Goal: Task Accomplishment & Management: Manage account settings

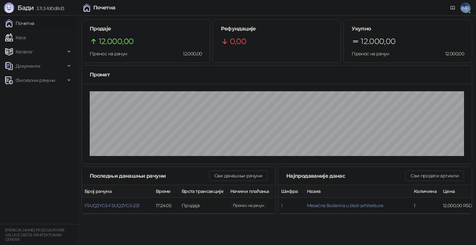
click at [466, 11] on span "MP" at bounding box center [465, 8] width 10 height 10
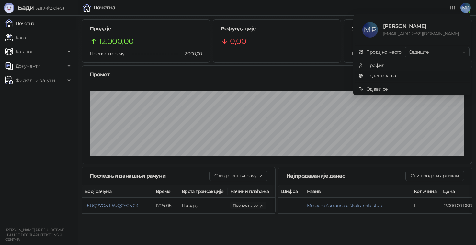
click at [380, 75] on link "Подешавања" at bounding box center [377, 76] width 38 height 6
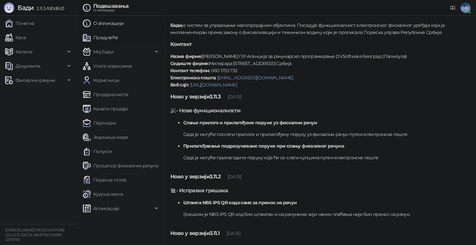
scroll to position [27, 0]
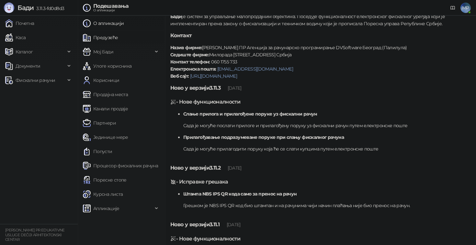
click at [114, 36] on link "Предузеће" at bounding box center [100, 37] width 35 height 13
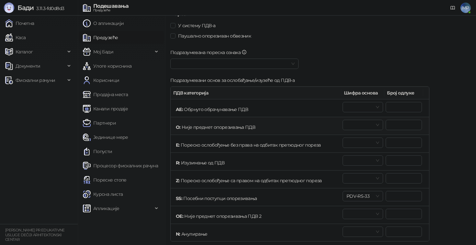
scroll to position [209, 0]
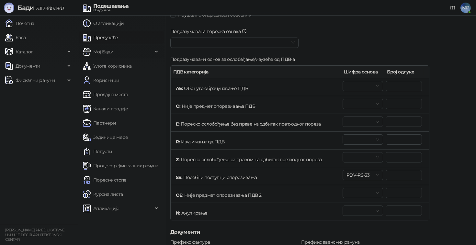
click at [107, 53] on span "Мој Бади" at bounding box center [103, 51] width 20 height 13
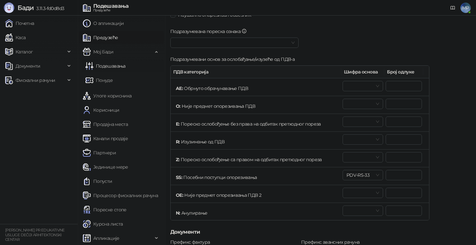
click at [111, 68] on link "Подешавања" at bounding box center [105, 66] width 40 height 13
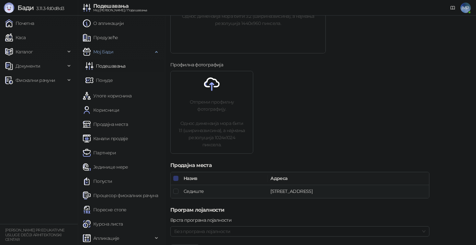
scroll to position [247, 0]
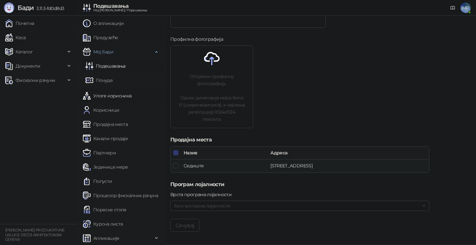
click at [110, 98] on link "Улоге корисника" at bounding box center [107, 95] width 49 height 13
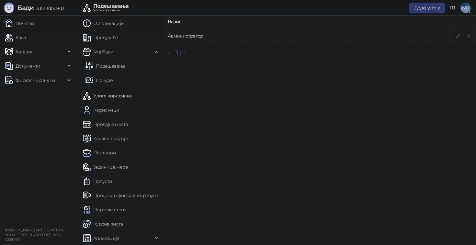
click at [187, 37] on link "Администратор" at bounding box center [186, 36] width 36 height 6
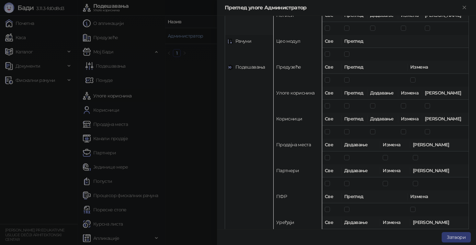
scroll to position [514, 0]
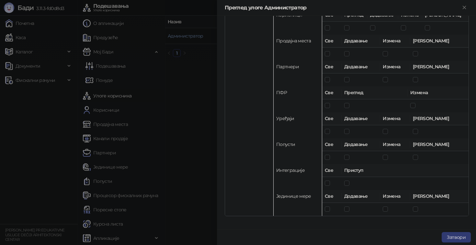
click at [184, 79] on div at bounding box center [238, 122] width 476 height 245
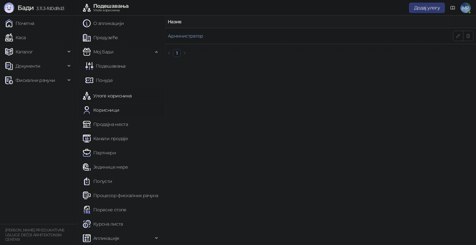
click at [114, 108] on link "Корисници" at bounding box center [101, 110] width 36 height 13
click at [458, 36] on icon "button" at bounding box center [457, 35] width 3 height 3
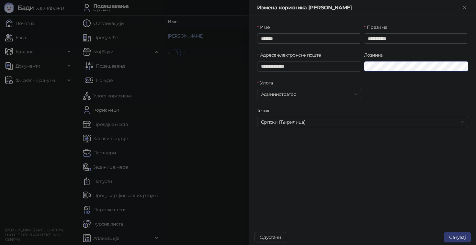
click button "submit" at bounding box center [0, 0] width 0 height 0
